Goal: Check status: Check status

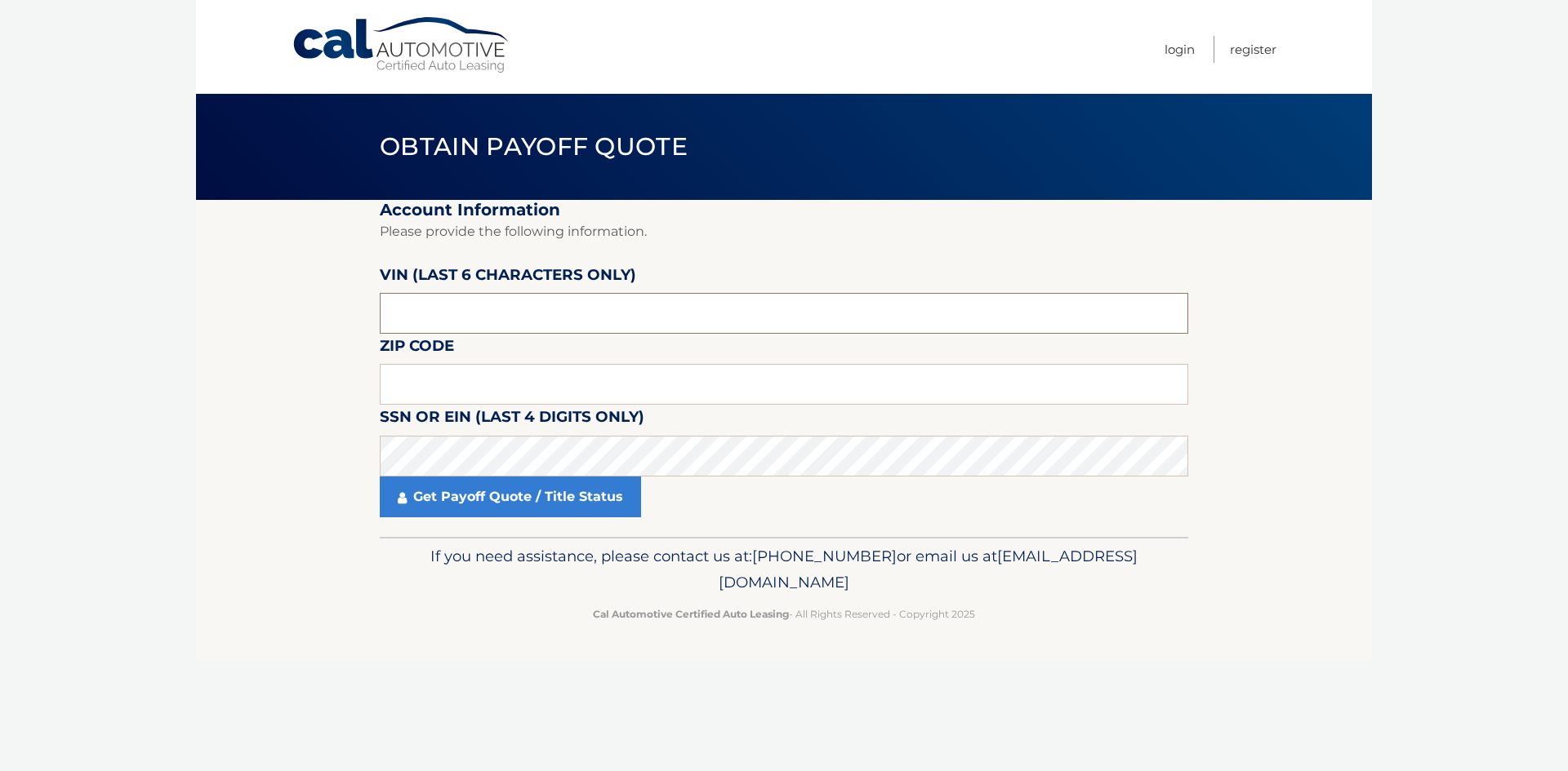
click at [798, 313] on input "text" at bounding box center [784, 314] width 809 height 41
click at [628, 320] on input "text" at bounding box center [784, 314] width 809 height 41
paste input "166882"
type input "166882"
click at [566, 387] on input "text" at bounding box center [784, 385] width 809 height 41
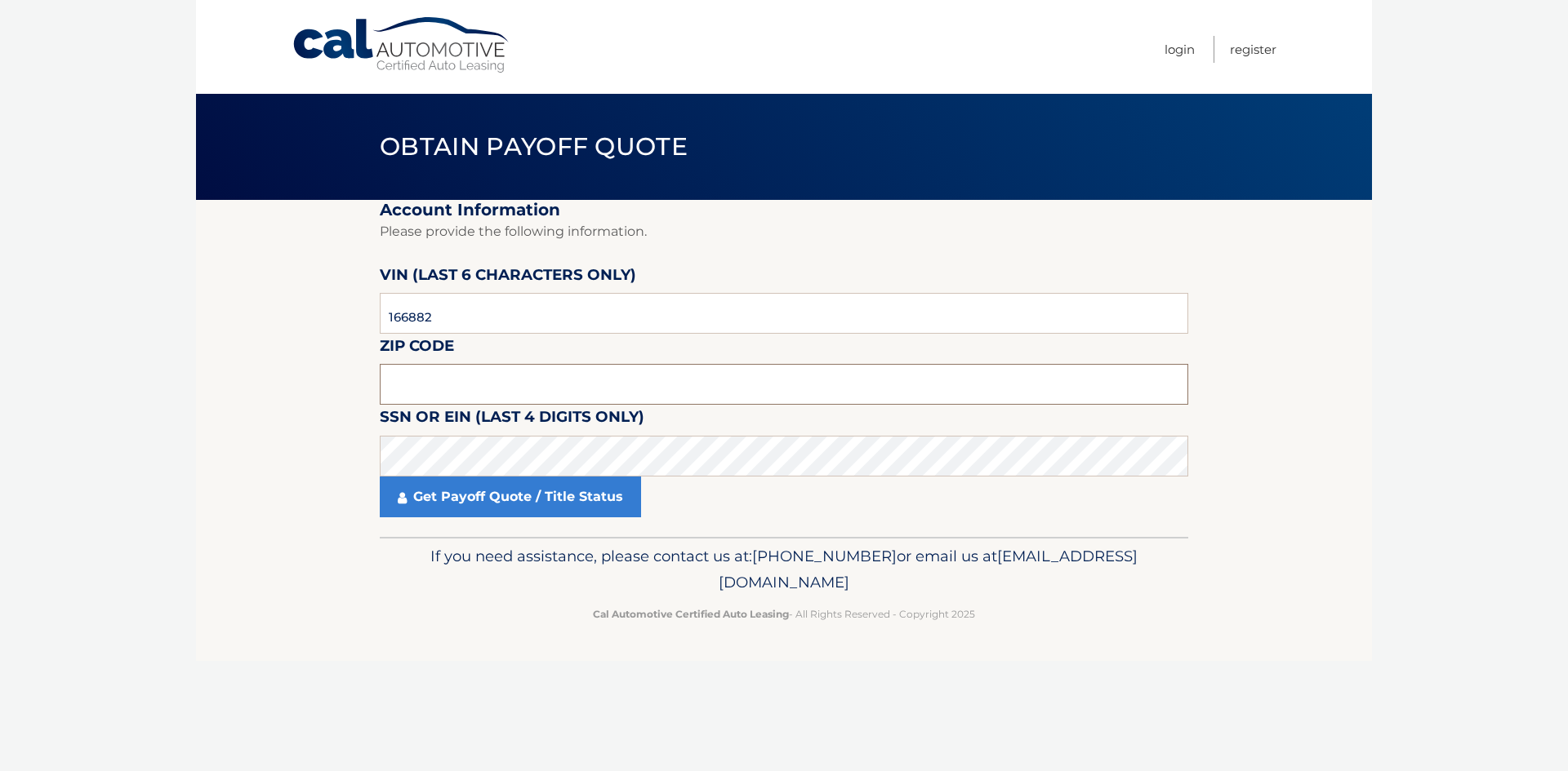
paste input "10941"
type input "10941"
click button "For Originating Dealer" at bounding box center [0, 0] width 0 height 0
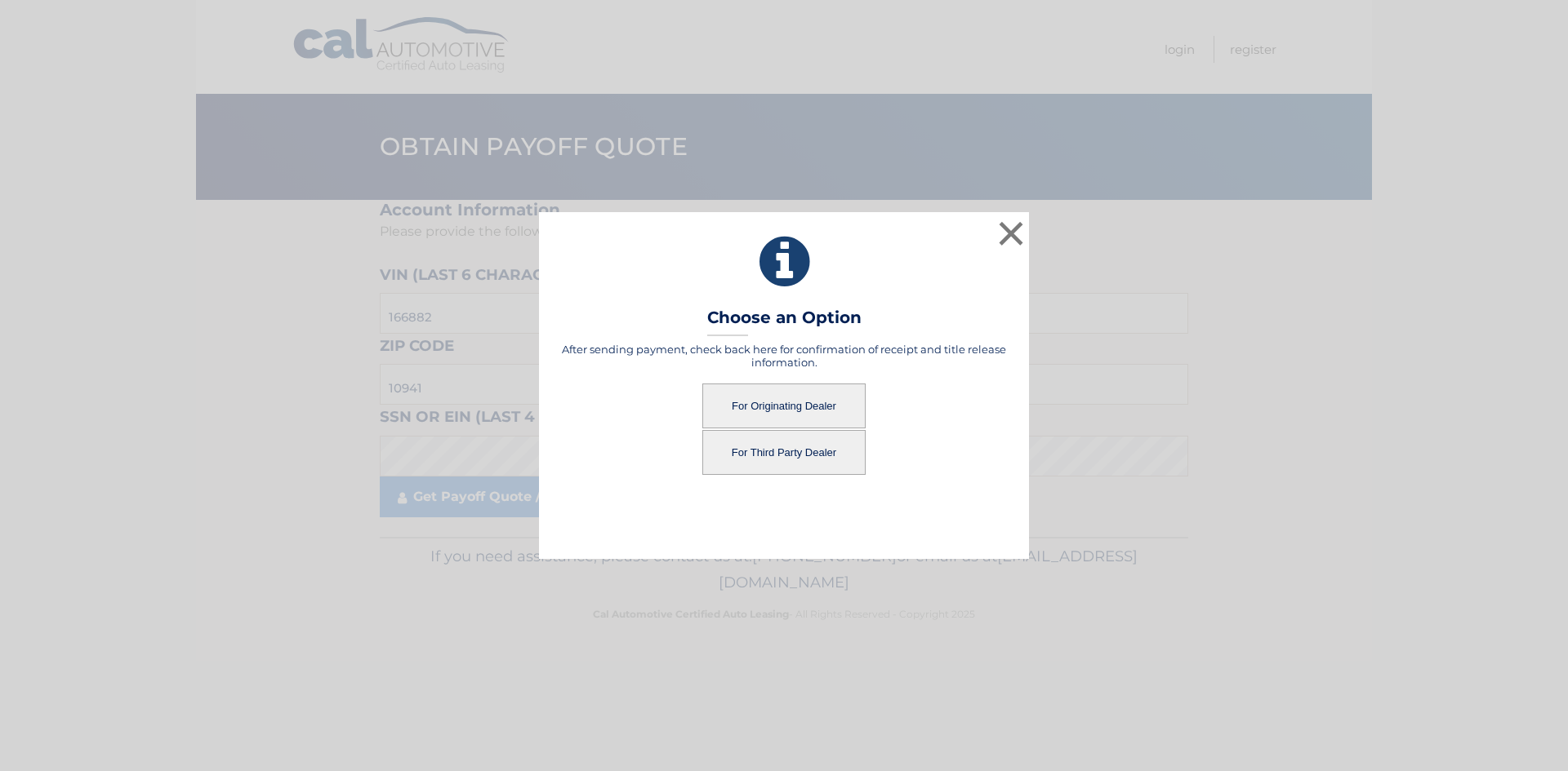
click at [783, 413] on button "For Originating Dealer" at bounding box center [784, 406] width 163 height 45
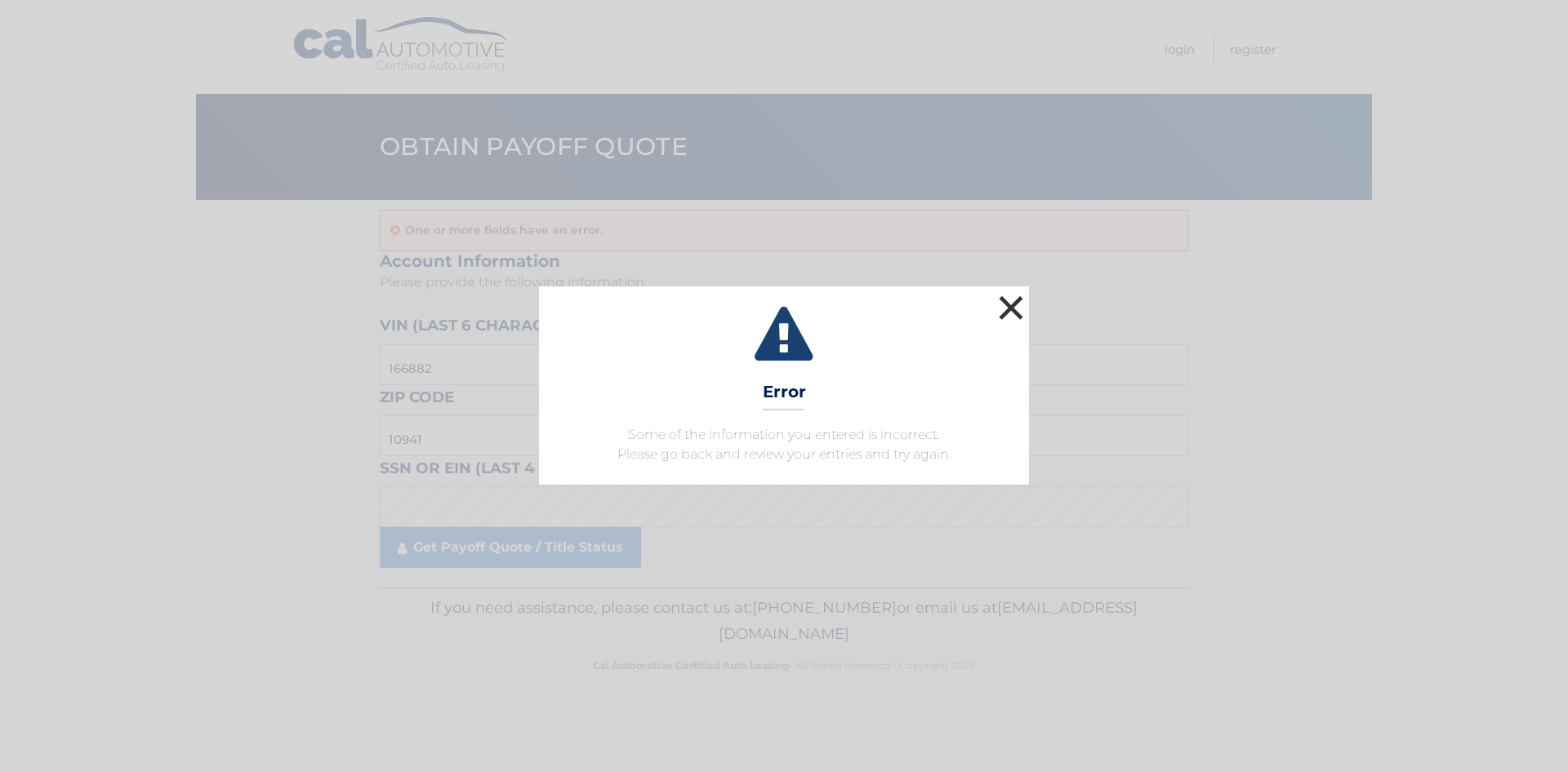
click at [1009, 304] on button "×" at bounding box center [1010, 307] width 33 height 33
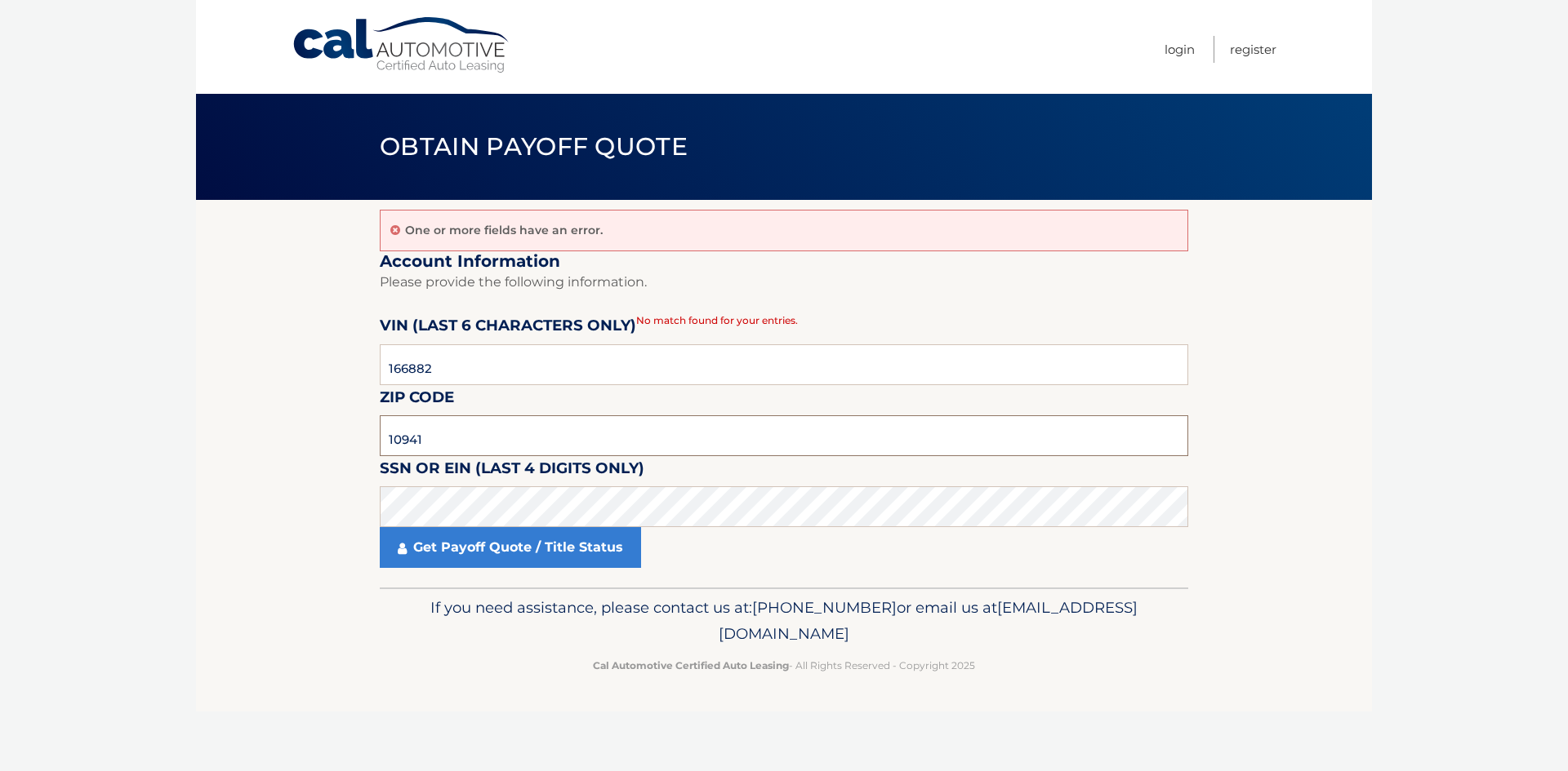
click at [580, 427] on input "10941" at bounding box center [784, 436] width 809 height 41
type input "10940"
click at [571, 554] on link "Get Payoff Quote / Title Status" at bounding box center [511, 548] width 261 height 41
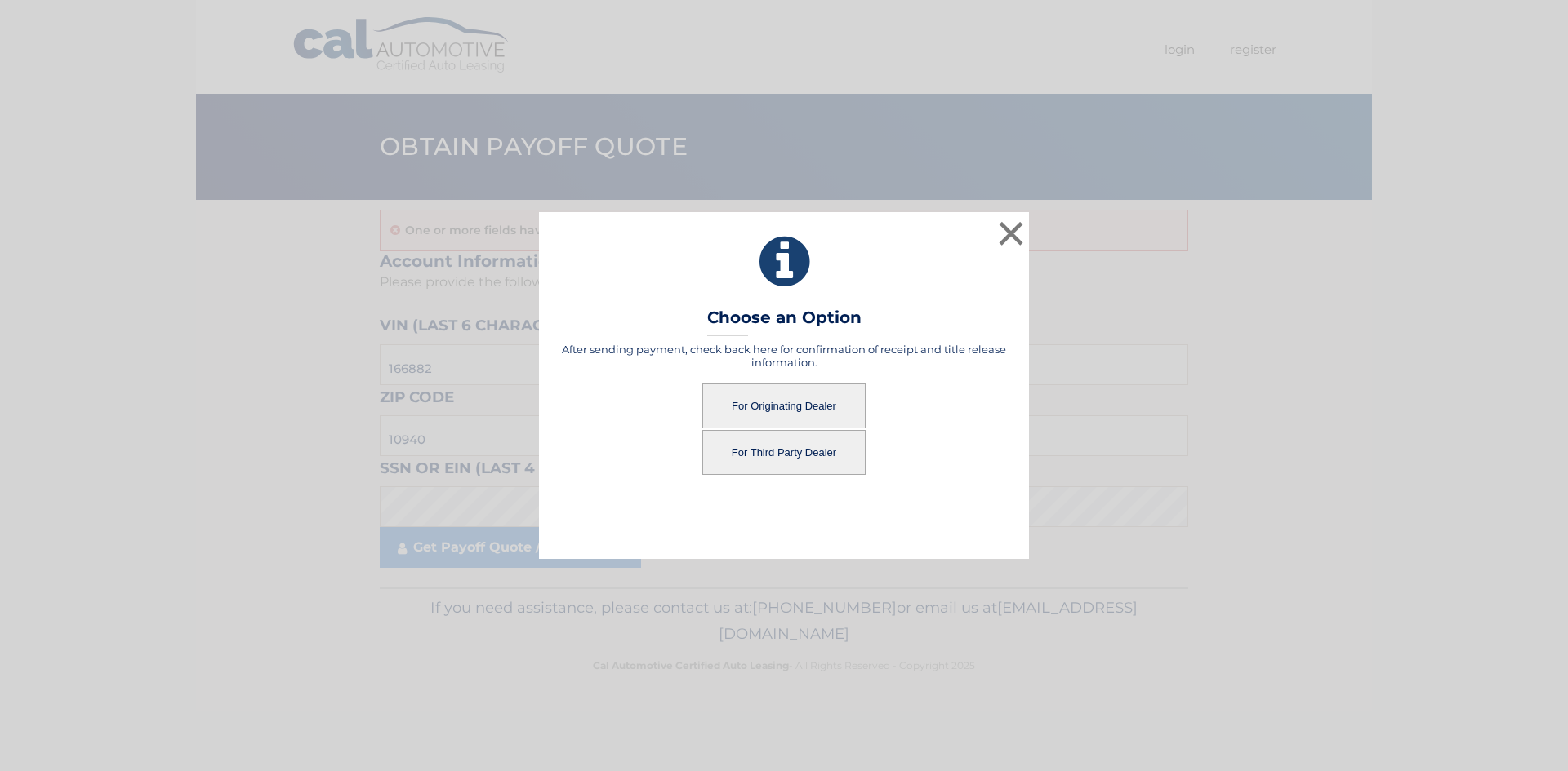
click at [812, 395] on button "For Originating Dealer" at bounding box center [784, 406] width 163 height 45
click at [787, 410] on button "For Originating Dealer" at bounding box center [784, 406] width 163 height 45
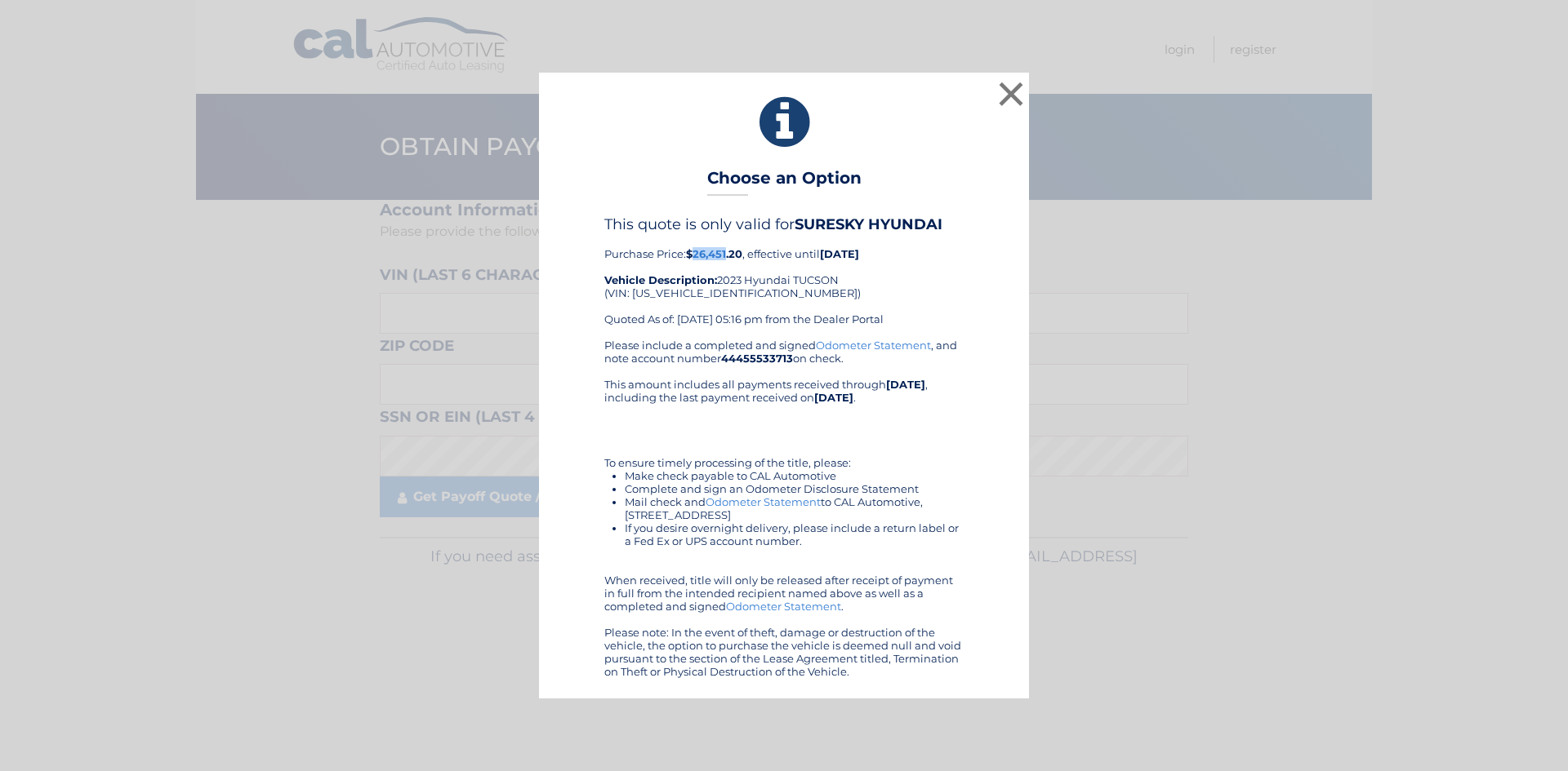
drag, startPoint x: 694, startPoint y: 257, endPoint x: 730, endPoint y: 256, distance: 36.0
click at [730, 256] on b "$26,451.20" at bounding box center [714, 254] width 56 height 13
copy b "26,451"
click at [990, 429] on div "This quote is only valid for SURESKY HYUNDAI Purchase Price: $26,451.20 , effec…" at bounding box center [784, 446] width 449 height 462
click at [1016, 98] on button "×" at bounding box center [1010, 93] width 33 height 33
